Goal: Task Accomplishment & Management: Manage account settings

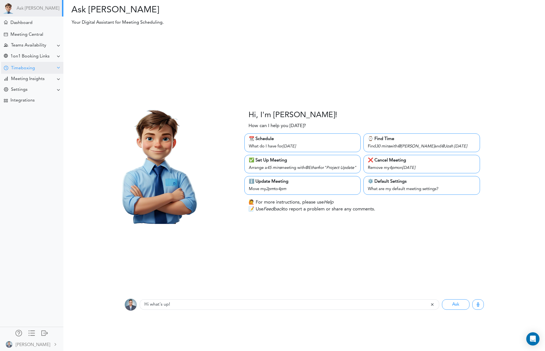
click at [6, 68] on div at bounding box center [6, 68] width 4 height 5
click at [21, 69] on div "Timeboxing" at bounding box center [23, 68] width 24 height 5
click at [21, 70] on div "Timeboxing" at bounding box center [23, 68] width 24 height 5
click at [19, 77] on div "Goals for [DATE]" at bounding box center [25, 78] width 30 height 3
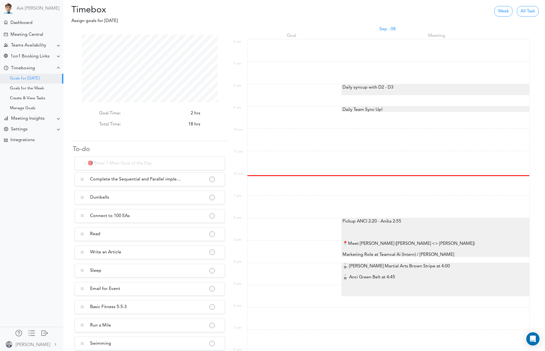
scroll to position [68, 136]
click at [211, 180] on button "button" at bounding box center [212, 180] width 4 height 4
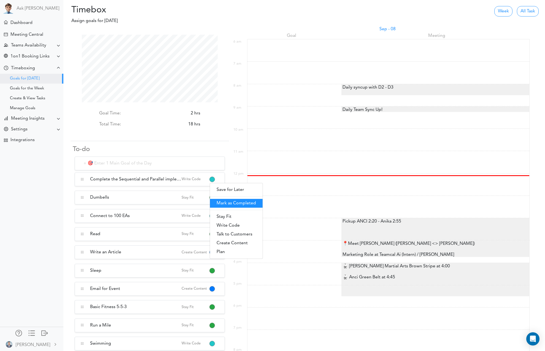
click at [232, 203] on link "Mark as Completed" at bounding box center [236, 203] width 53 height 9
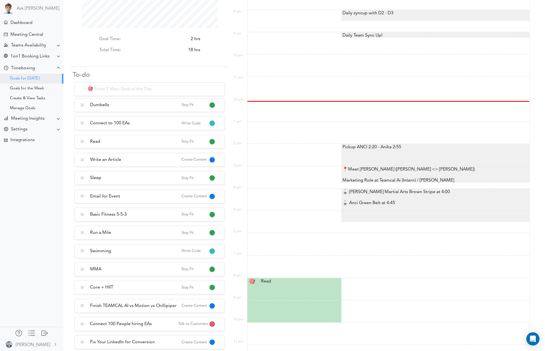
scroll to position [70, 0]
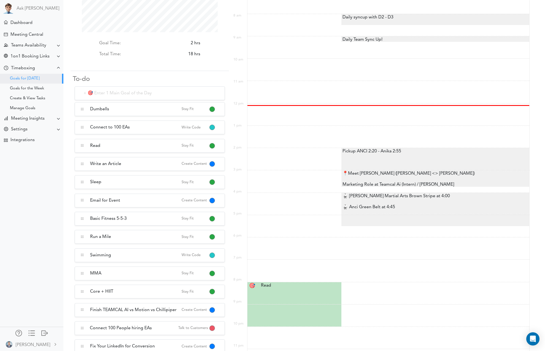
click at [103, 93] on input "text" at bounding box center [150, 93] width 150 height 14
type input "Trouble Shoot the issue with Queue"
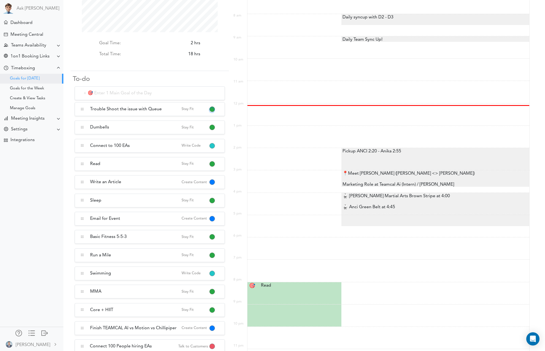
click at [211, 111] on button "button" at bounding box center [212, 110] width 4 height 4
click at [232, 158] on link "Write Code" at bounding box center [236, 155] width 53 height 9
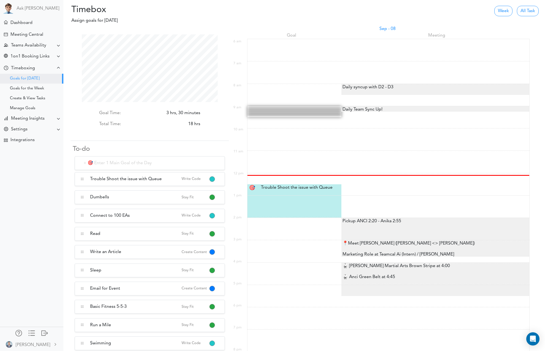
scroll to position [1, 0]
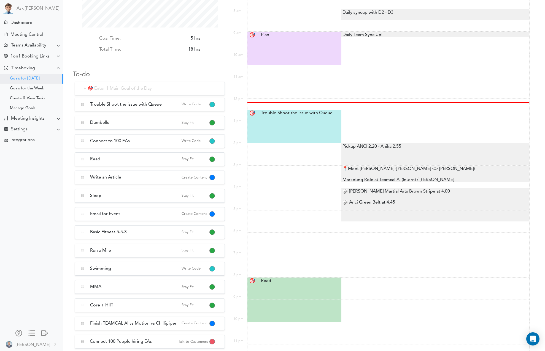
scroll to position [77, 0]
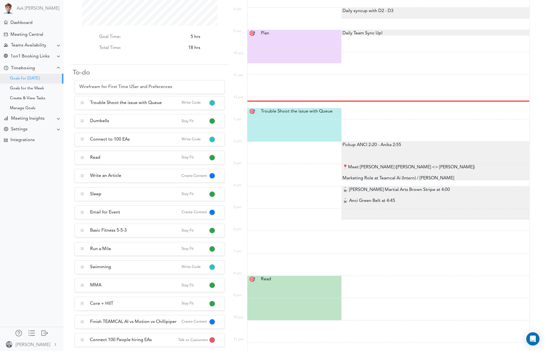
click at [95, 87] on input "Wirefream for First Time USer and Preferences" at bounding box center [150, 87] width 150 height 14
type input "Wireframe for First Time User and Preferences"
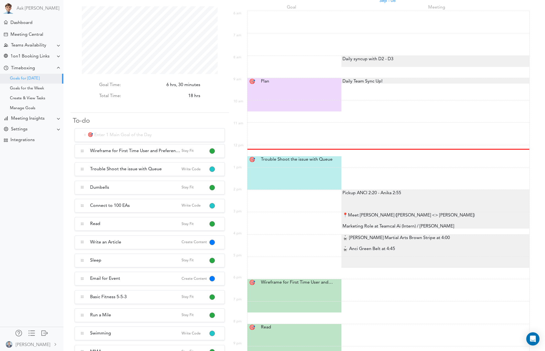
scroll to position [23, 0]
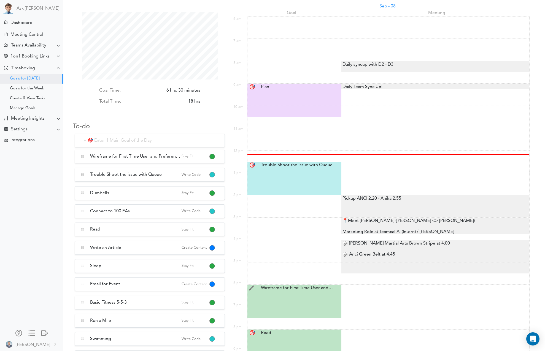
click at [307, 289] on div "Wireframe for First Time User and Preferences Wireframe for First Time U.." at bounding box center [295, 288] width 77 height 7
type input "Wireframe for First Time User and Preferences"
select select "6:00 pm"
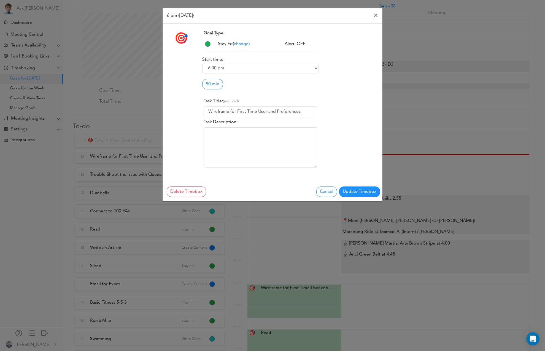
drag, startPoint x: 240, startPoint y: 44, endPoint x: 239, endPoint y: 48, distance: 4.1
click at [240, 44] on span "change" at bounding box center [241, 44] width 15 height 4
click at [247, 56] on span "Write Code" at bounding box center [240, 55] width 23 height 4
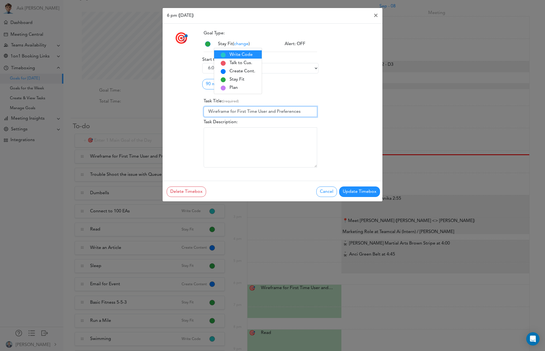
type input "Write Code"
type textarea "Developing the product"
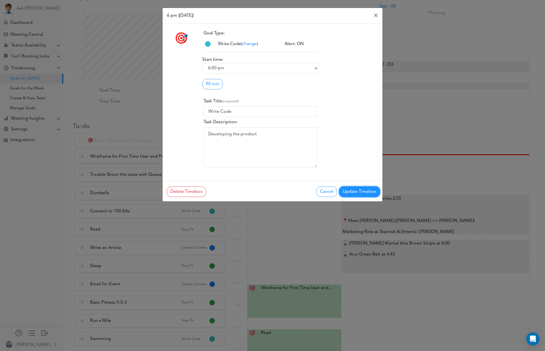
drag, startPoint x: 352, startPoint y: 196, endPoint x: 350, endPoint y: 194, distance: 3.1
click at [352, 196] on button "Update Timebox" at bounding box center [359, 192] width 41 height 10
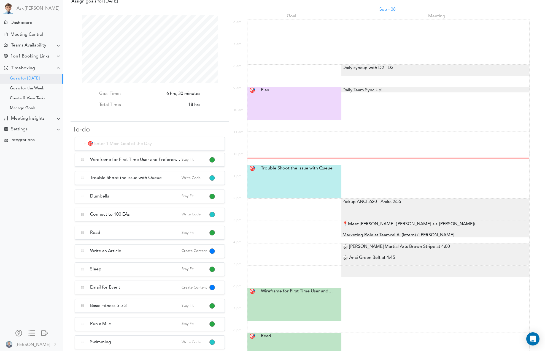
scroll to position [0, 0]
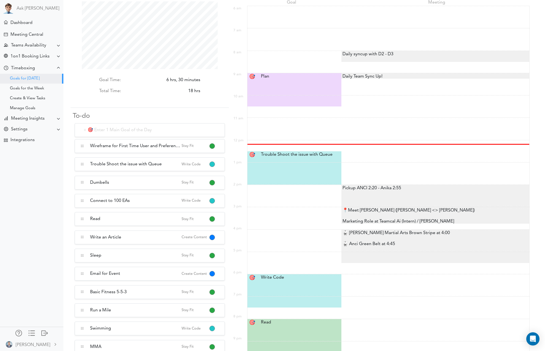
scroll to position [36, 0]
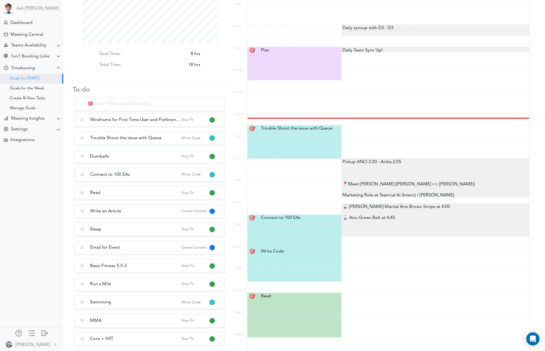
scroll to position [54, 0]
